Goal: Browse casually

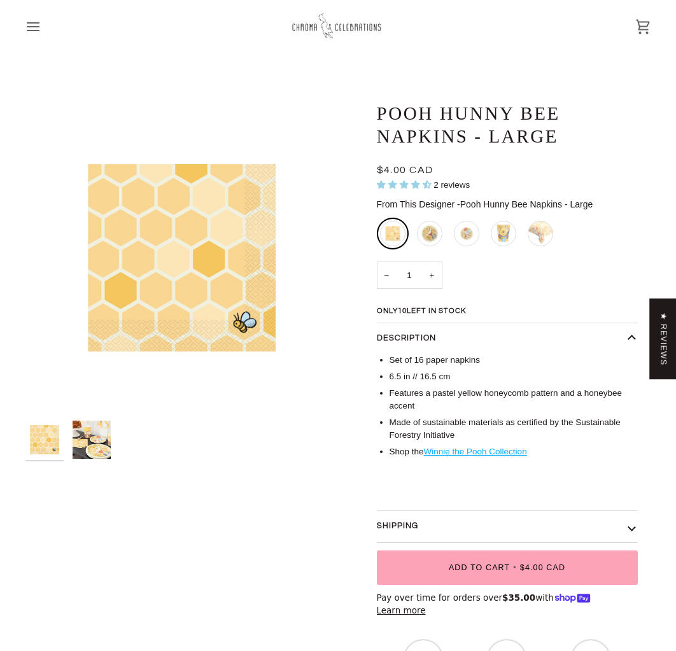
click at [445, 187] on span "2 reviews" at bounding box center [452, 185] width 36 height 10
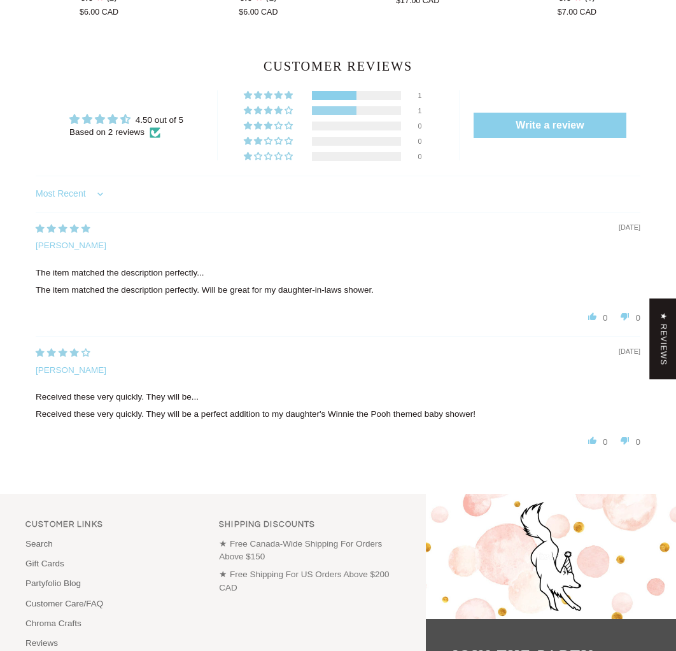
scroll to position [998, 0]
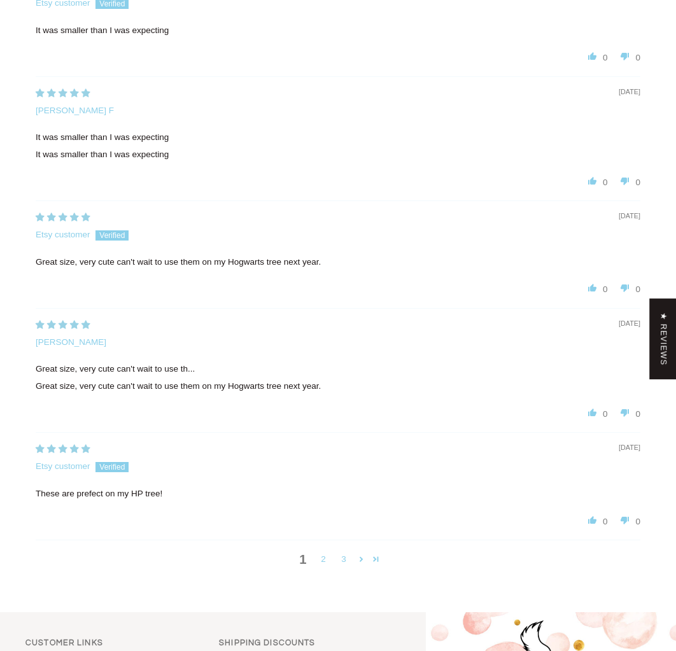
scroll to position [1217, 0]
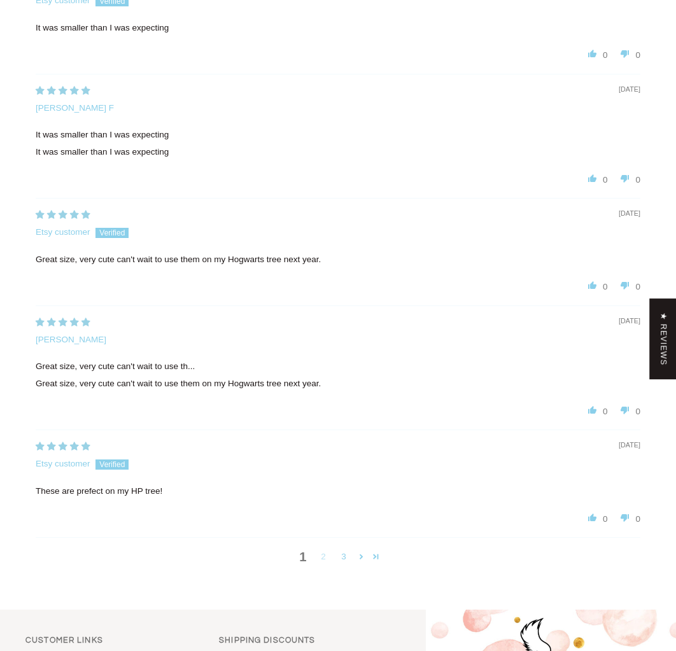
click at [324, 550] on link "2" at bounding box center [323, 557] width 20 height 14
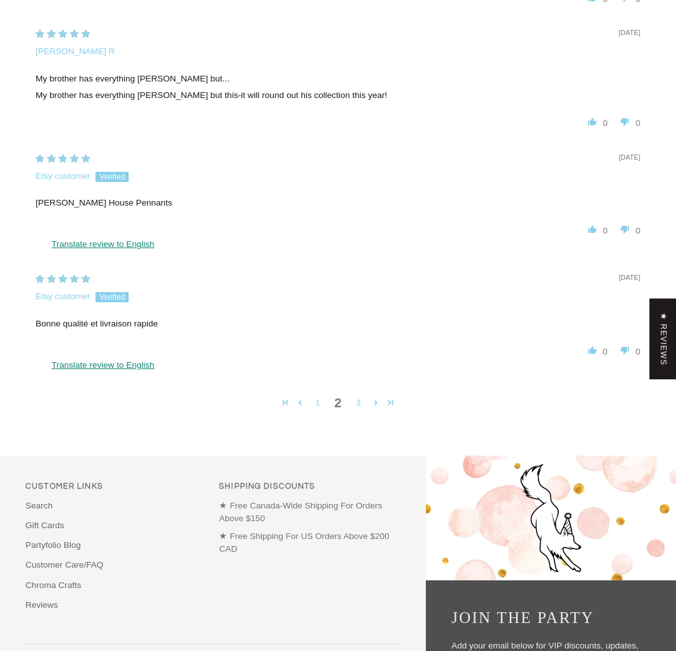
scroll to position [1411, 0]
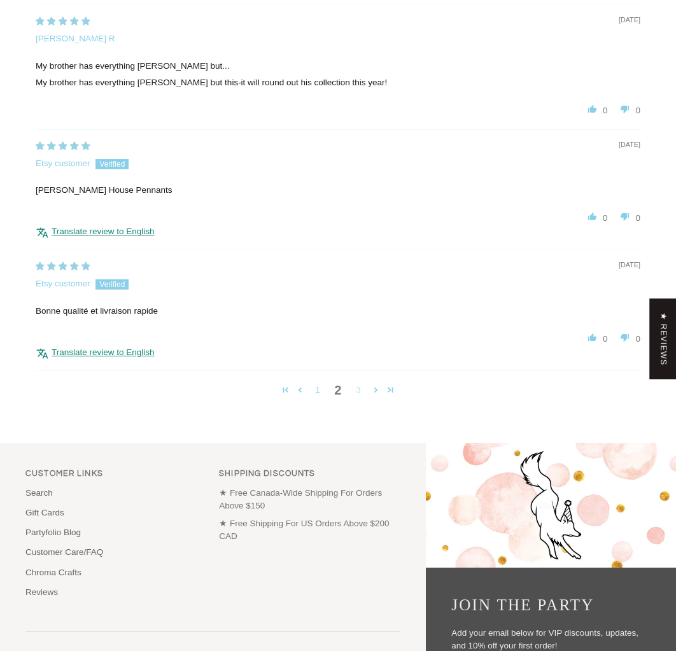
click at [358, 383] on link "3" at bounding box center [358, 390] width 20 height 14
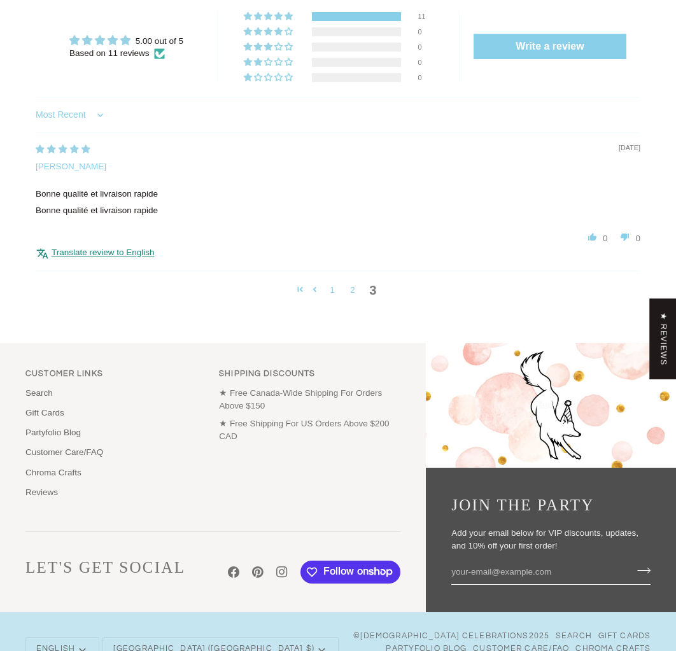
scroll to position [1073, 0]
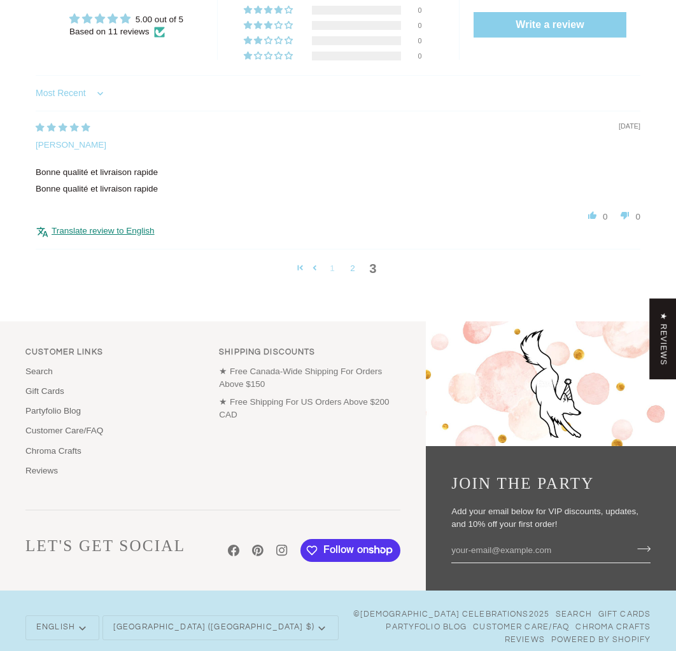
click at [332, 262] on link "1" at bounding box center [332, 269] width 20 height 14
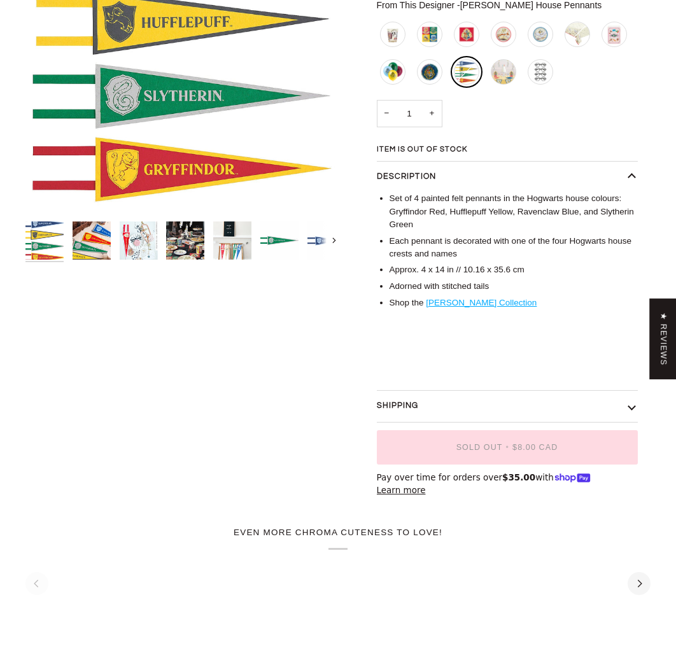
scroll to position [0, 0]
